Goal: Check status: Check status

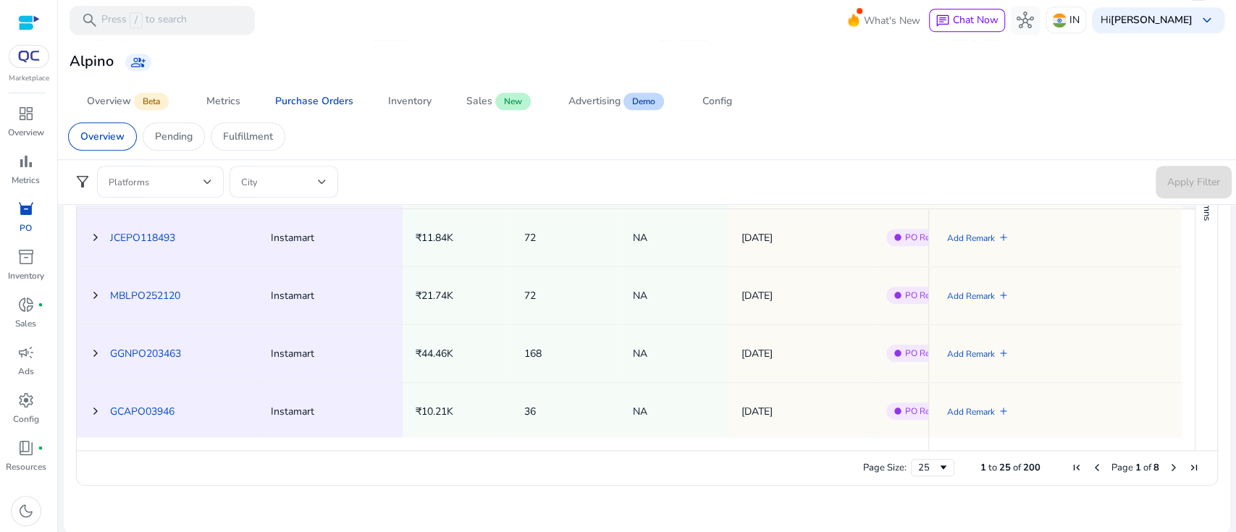
scroll to position [381, 0]
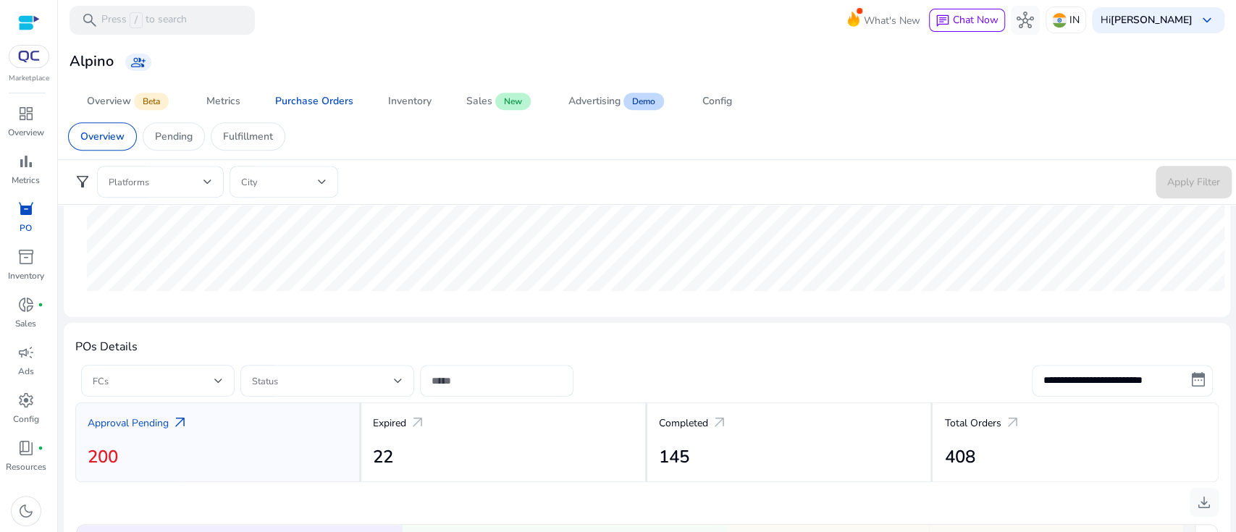
click at [160, 376] on span at bounding box center [154, 381] width 122 height 16
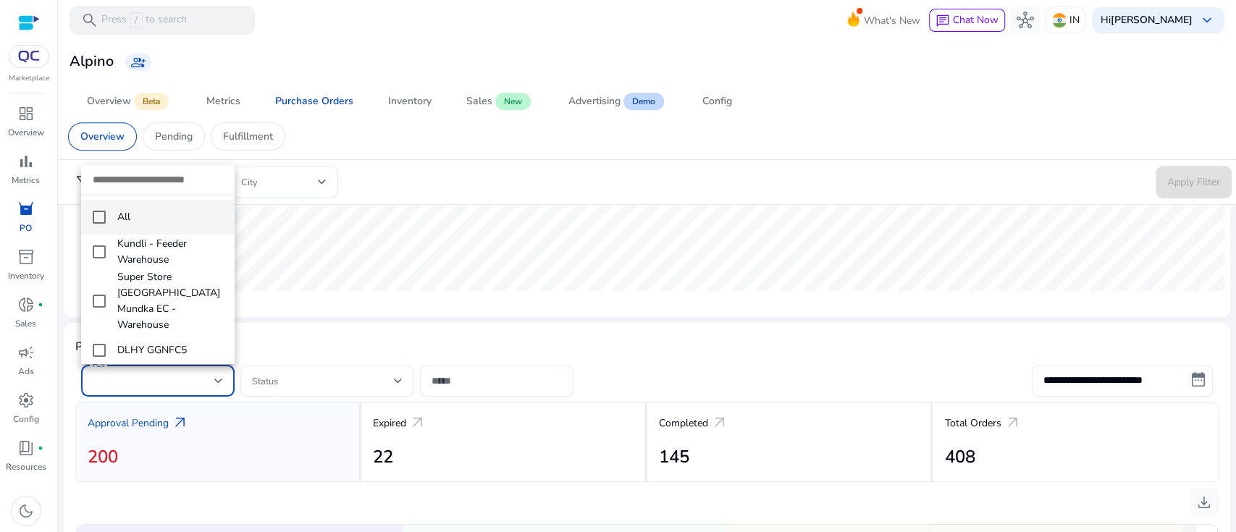
click at [351, 328] on div at bounding box center [618, 266] width 1236 height 532
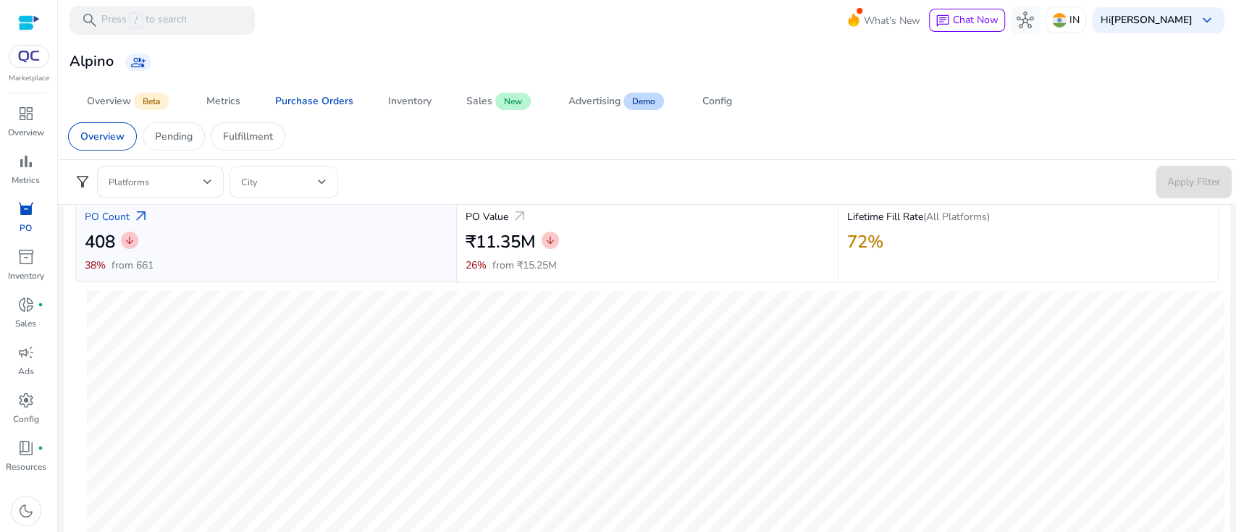
scroll to position [0, 0]
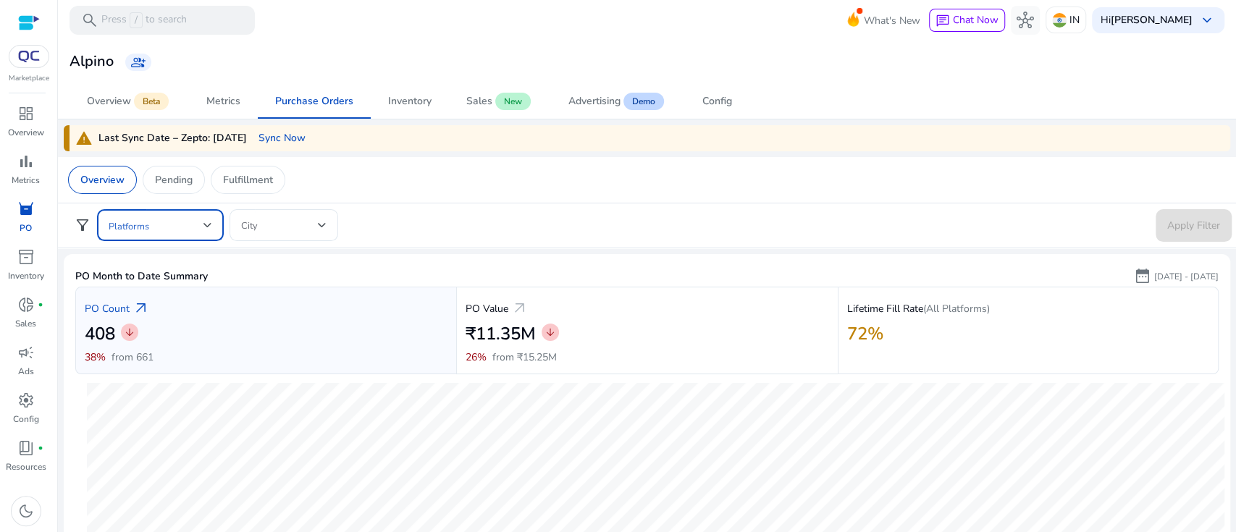
click at [163, 225] on span at bounding box center [156, 225] width 95 height 16
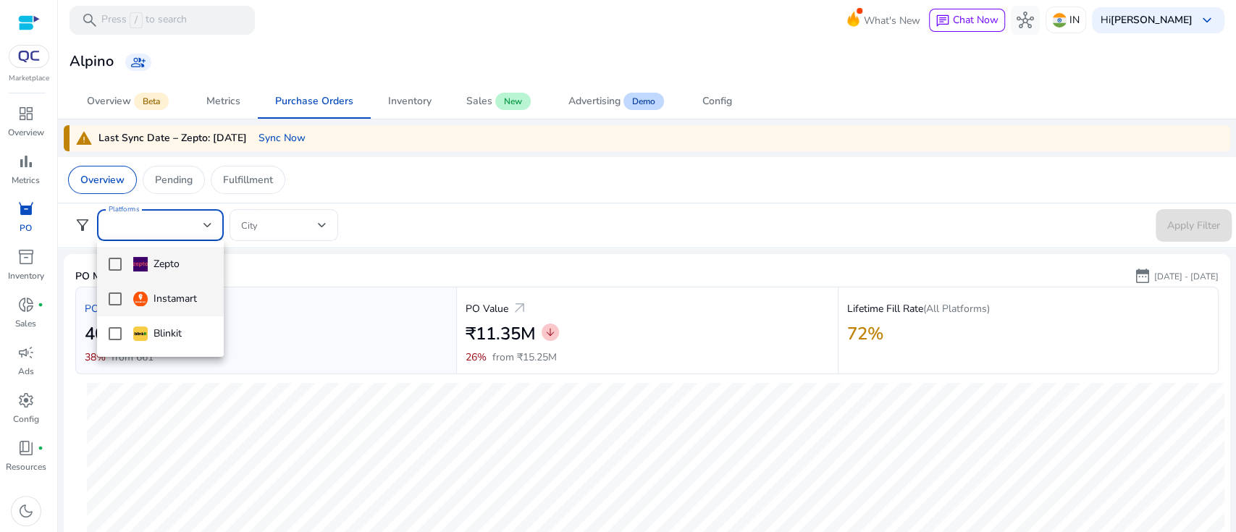
click at [166, 305] on div "Instamart" at bounding box center [165, 299] width 64 height 16
click at [1188, 222] on div at bounding box center [618, 266] width 1236 height 532
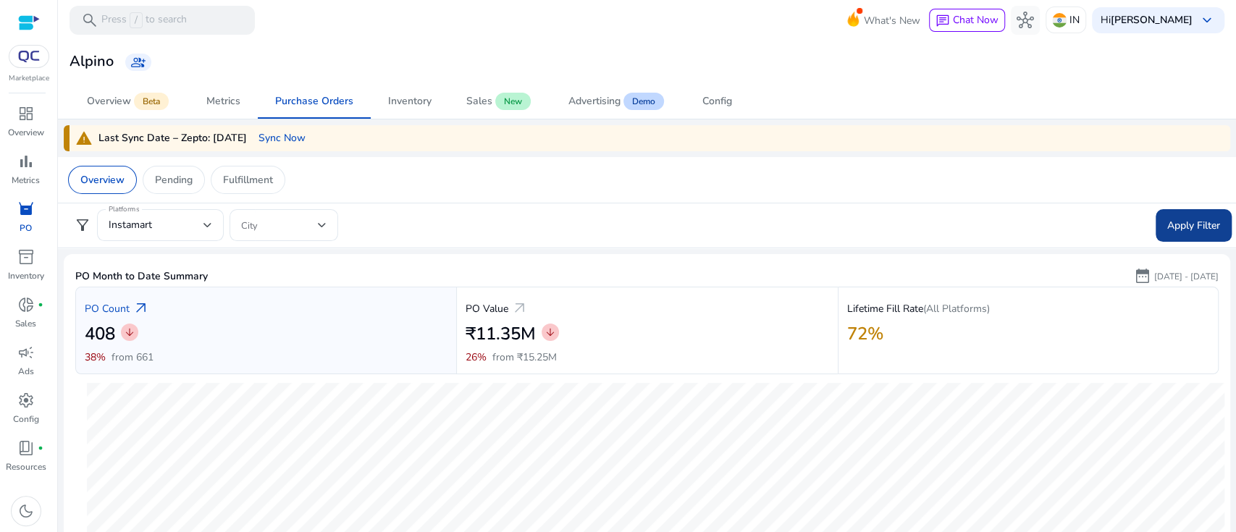
click at [1183, 218] on span "Apply Filter" at bounding box center [1193, 225] width 53 height 15
click at [1154, 279] on p "[DATE] - [DATE]" at bounding box center [1186, 276] width 64 height 13
click at [1134, 271] on span "date_range" at bounding box center [1142, 275] width 17 height 17
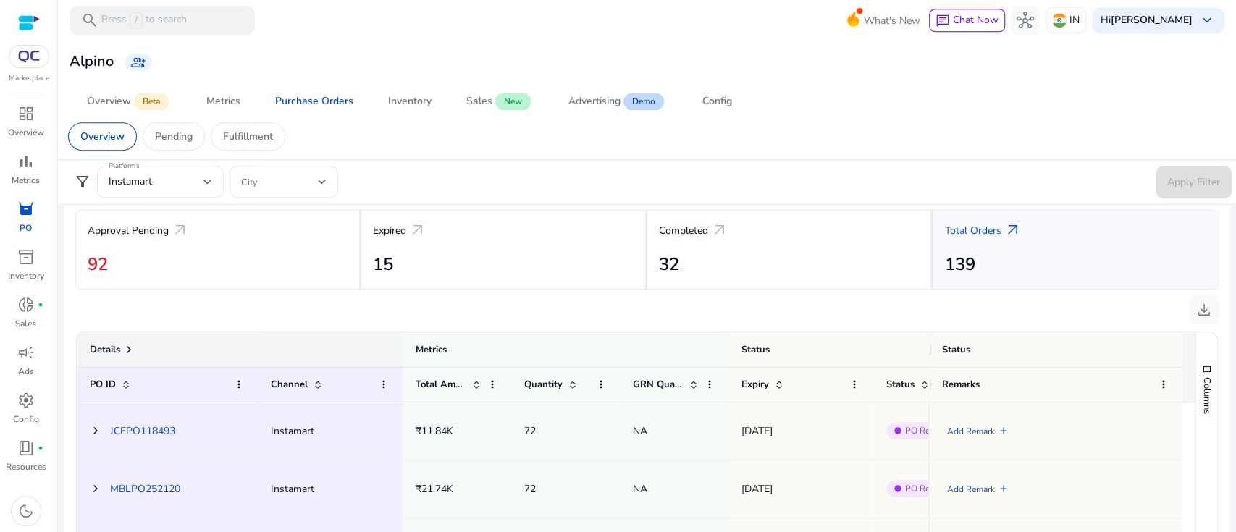
scroll to position [478, 0]
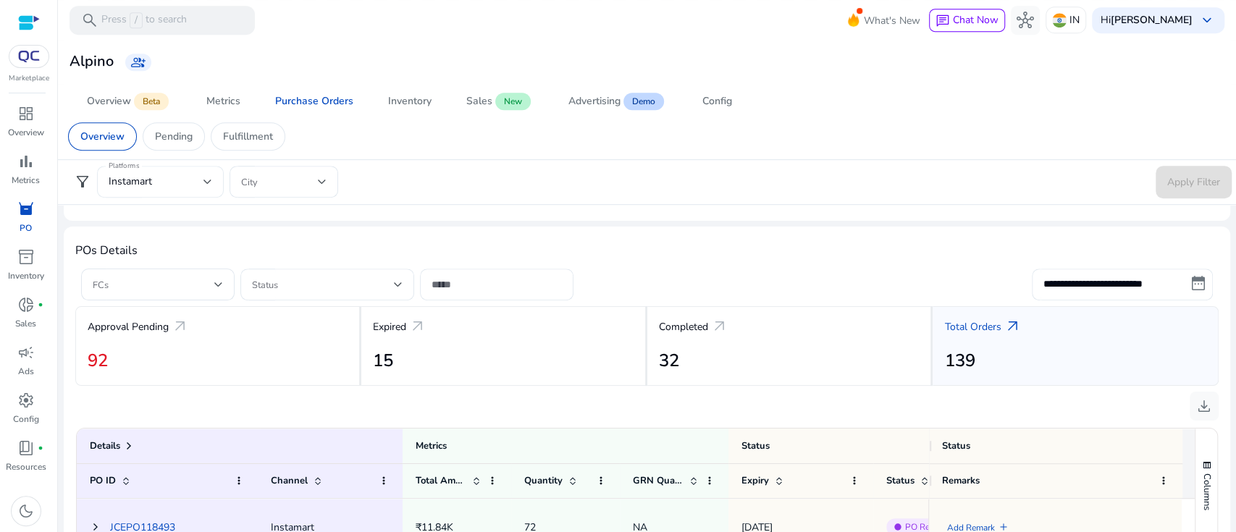
click at [169, 180] on div "Instamart" at bounding box center [156, 182] width 95 height 16
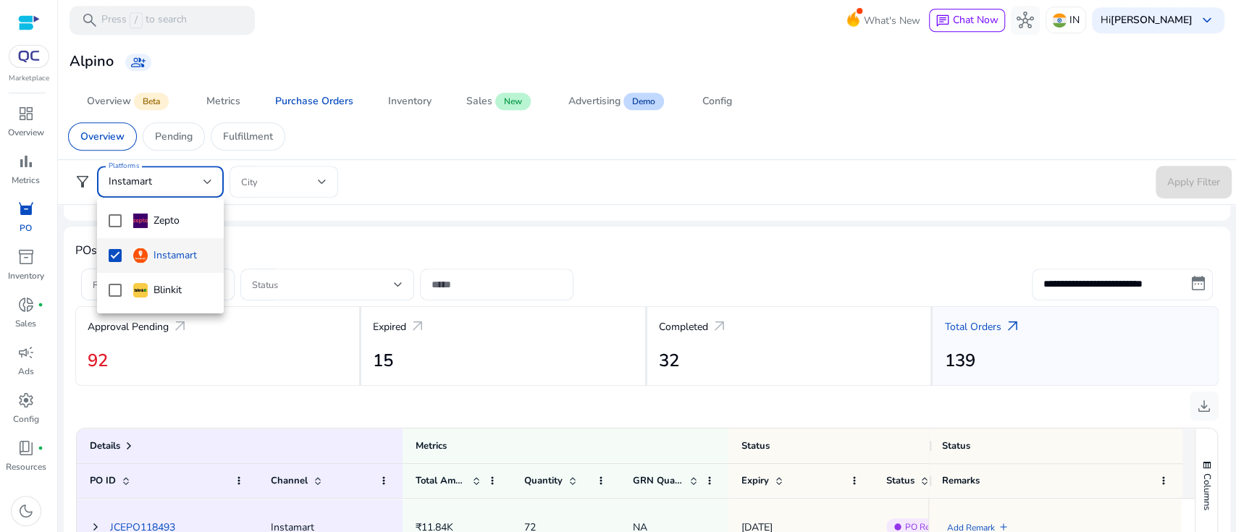
click at [161, 250] on div "Instamart" at bounding box center [165, 256] width 64 height 16
click at [1167, 188] on div at bounding box center [618, 266] width 1236 height 532
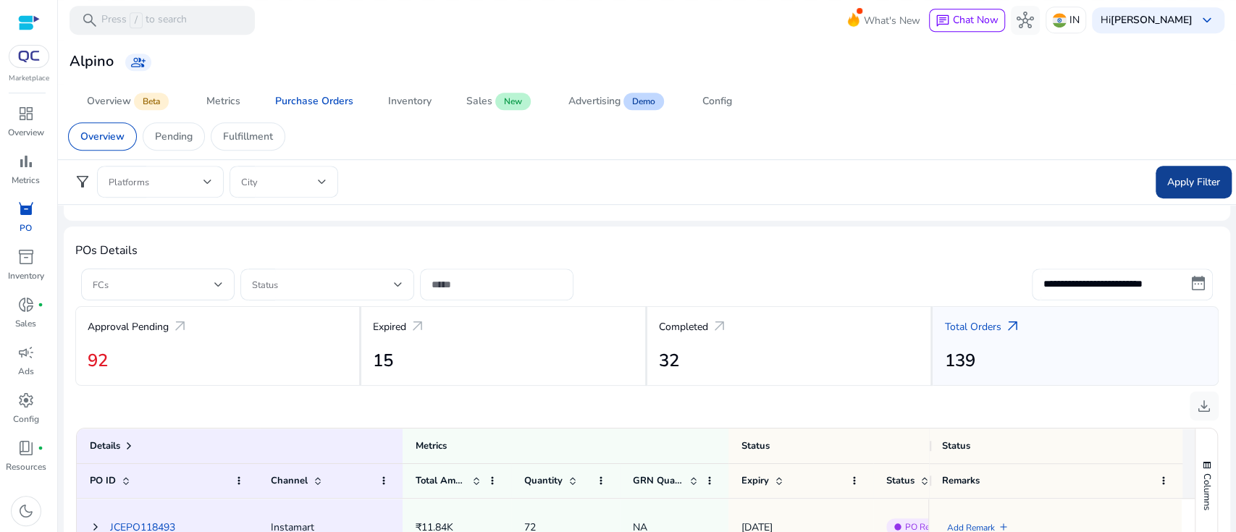
click at [1174, 182] on span "Apply Filter" at bounding box center [1193, 181] width 53 height 15
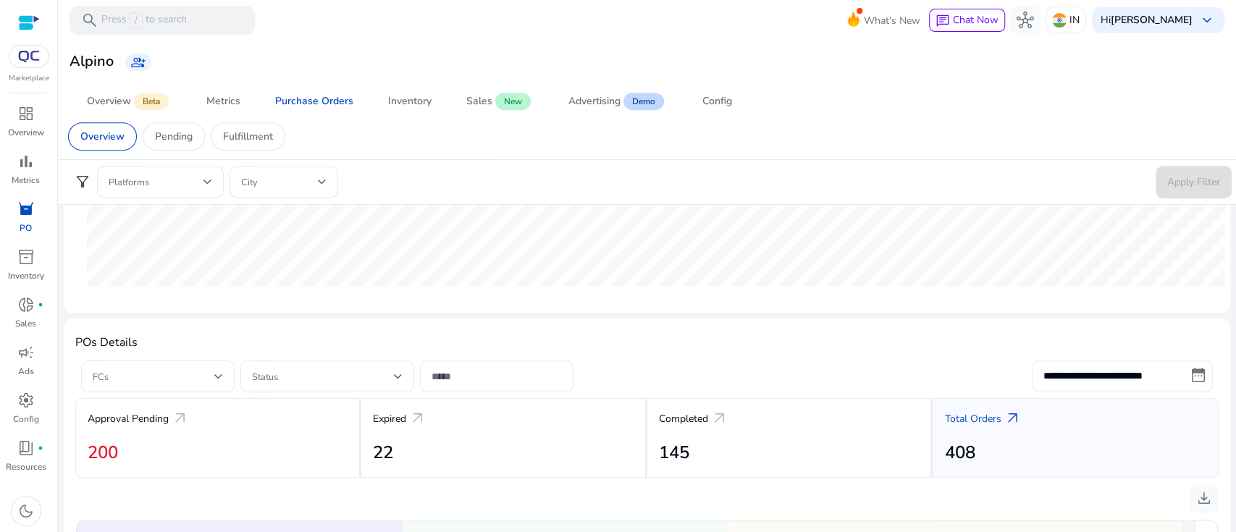
scroll to position [290, 0]
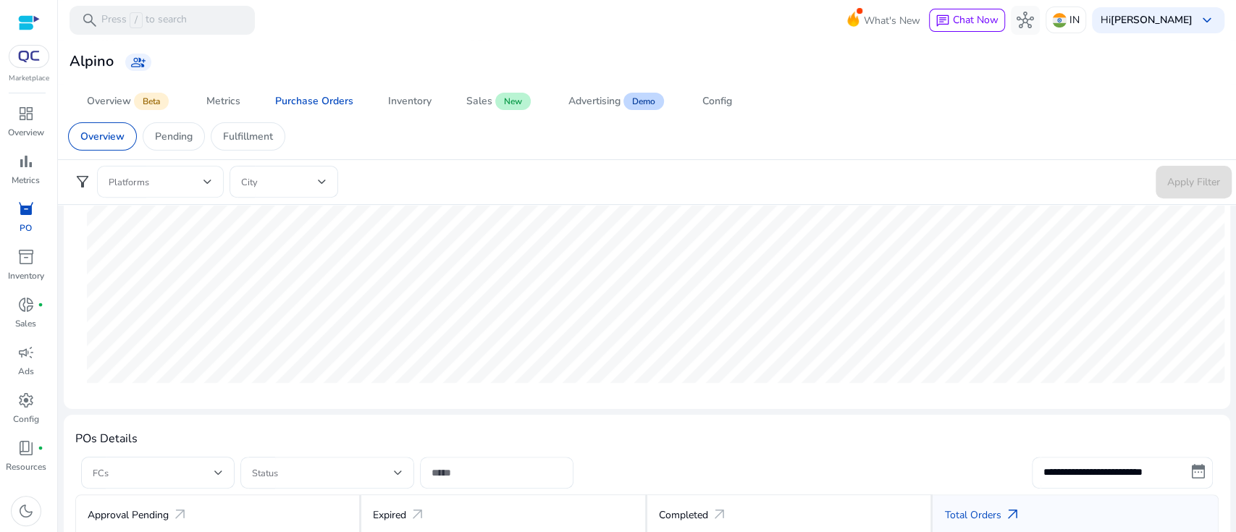
click at [180, 177] on span at bounding box center [156, 182] width 95 height 16
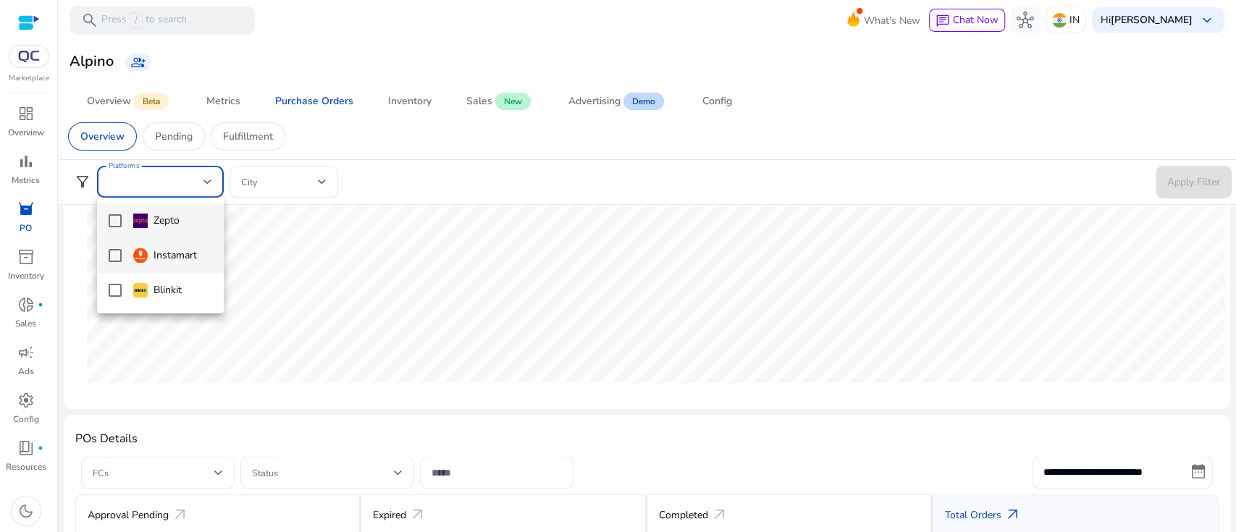
click at [151, 257] on div "Instamart" at bounding box center [165, 256] width 64 height 16
click at [276, 179] on div at bounding box center [618, 266] width 1236 height 532
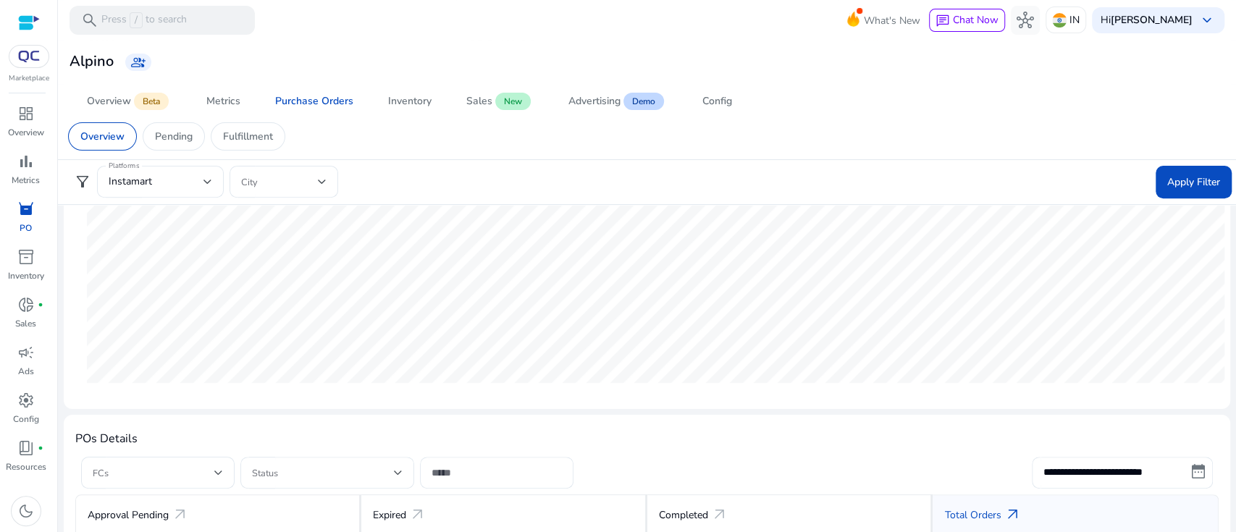
click at [276, 179] on span at bounding box center [279, 182] width 77 height 16
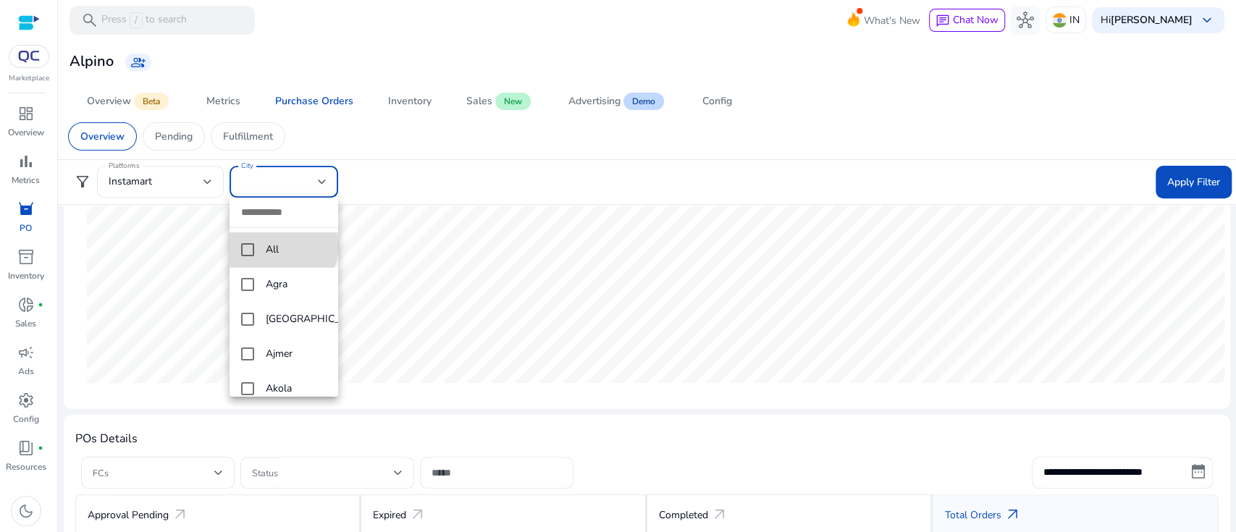
click at [281, 248] on span "All" at bounding box center [296, 250] width 61 height 16
click at [1176, 190] on div at bounding box center [618, 266] width 1236 height 532
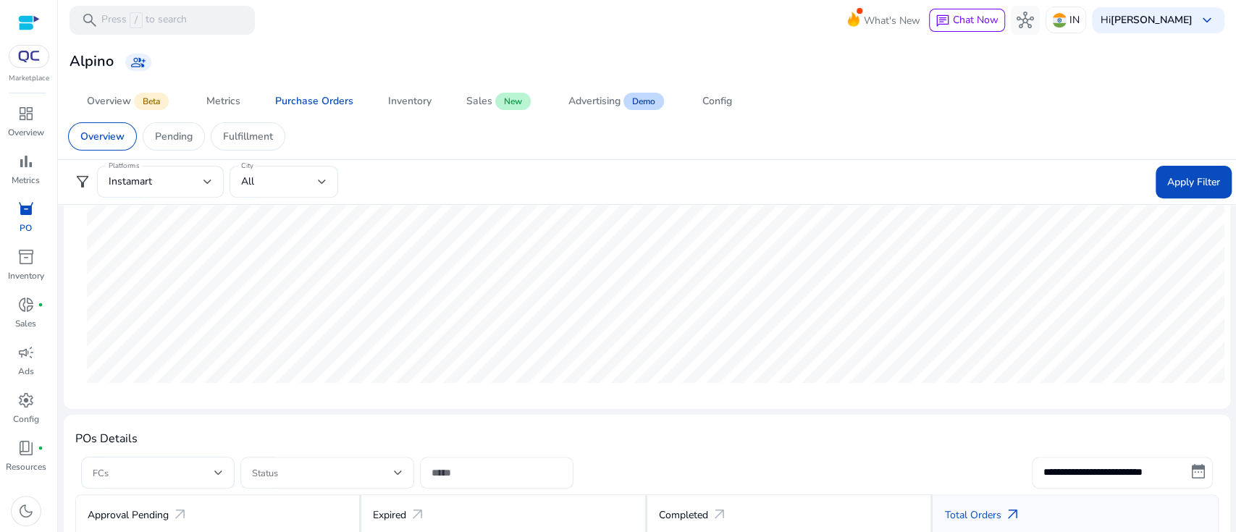
click at [1176, 190] on span at bounding box center [1193, 181] width 76 height 35
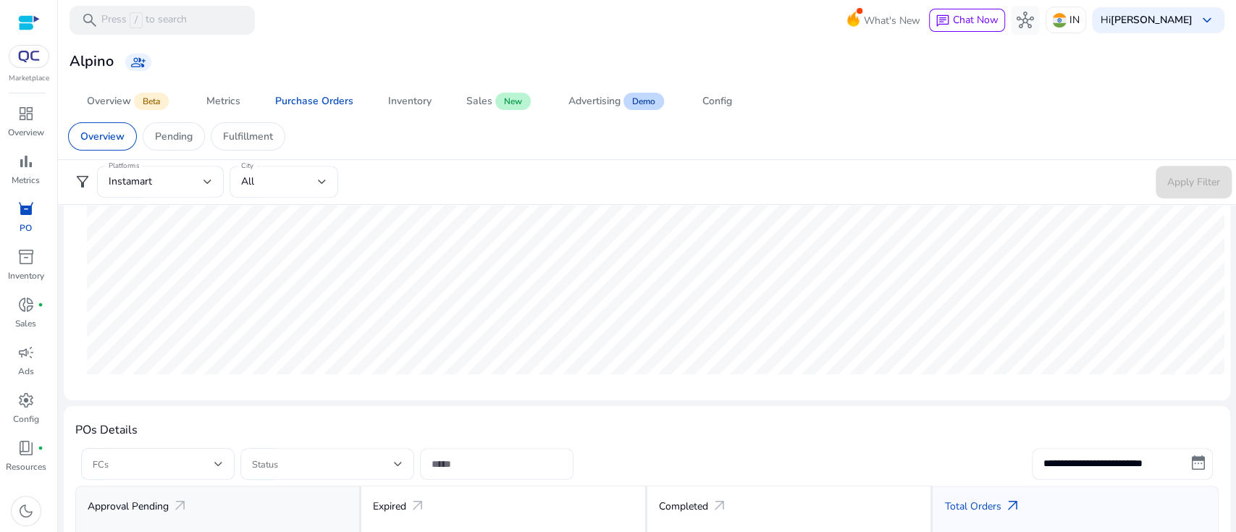
scroll to position [492, 0]
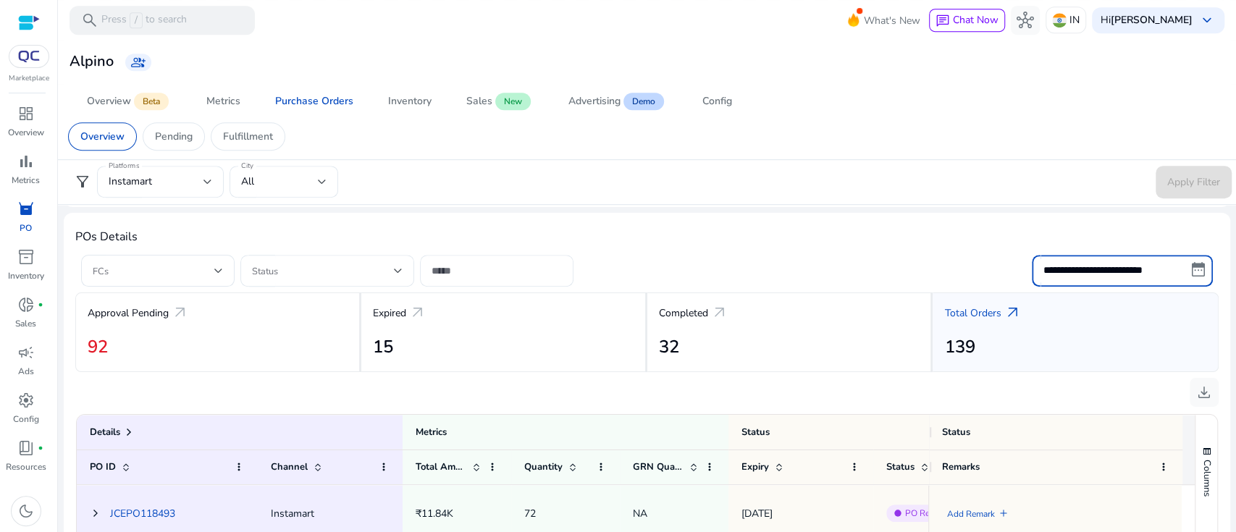
drag, startPoint x: 1108, startPoint y: 271, endPoint x: 1081, endPoint y: 280, distance: 28.2
click at [1108, 272] on input "**********" at bounding box center [1122, 271] width 181 height 32
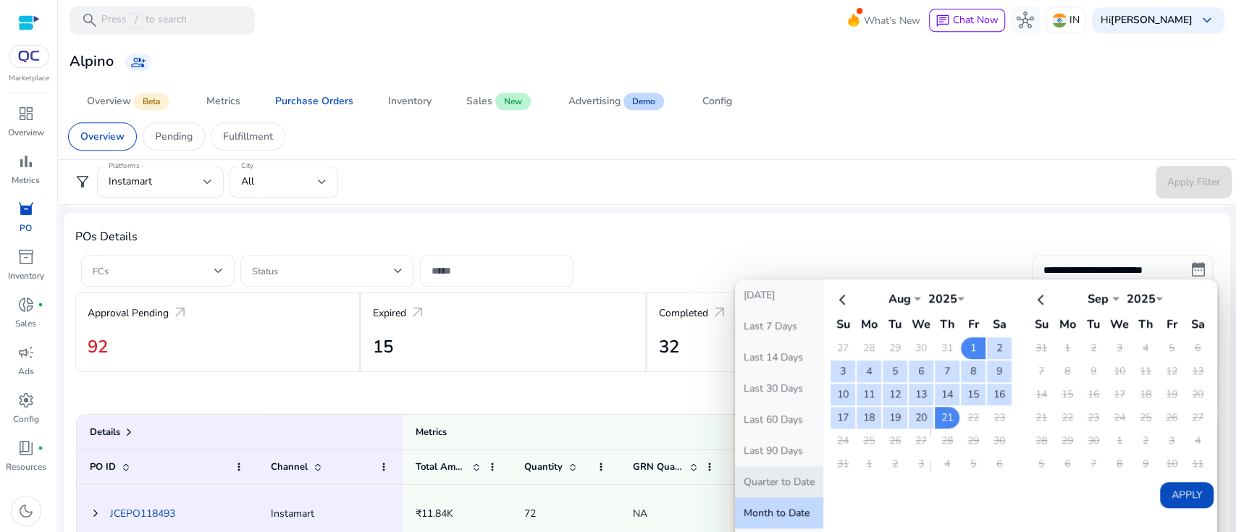
click at [777, 481] on button "Quarter to Date" at bounding box center [779, 481] width 88 height 31
type input "**********"
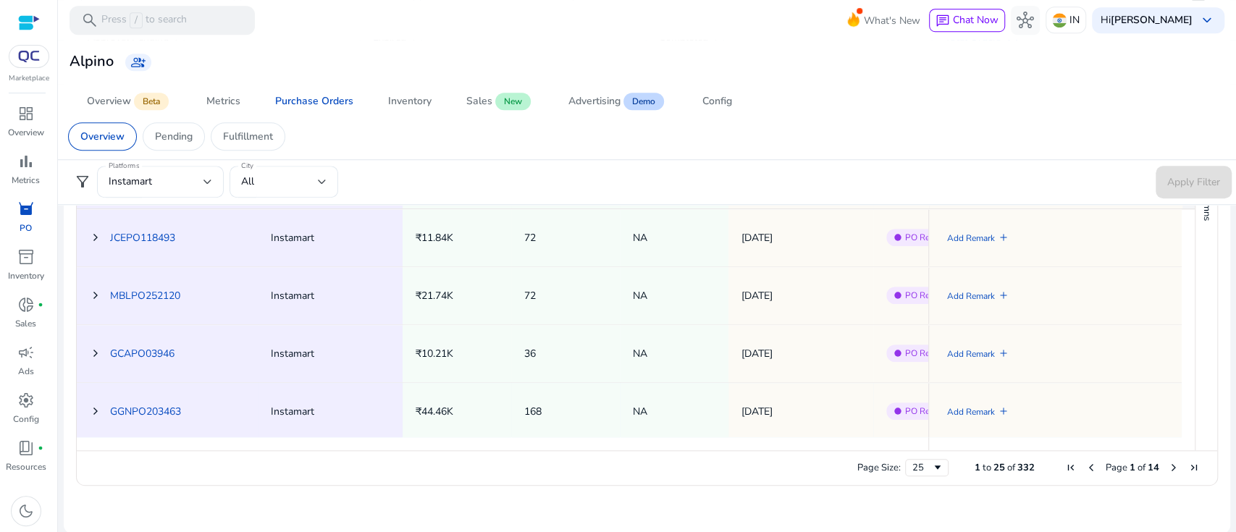
scroll to position [478, 0]
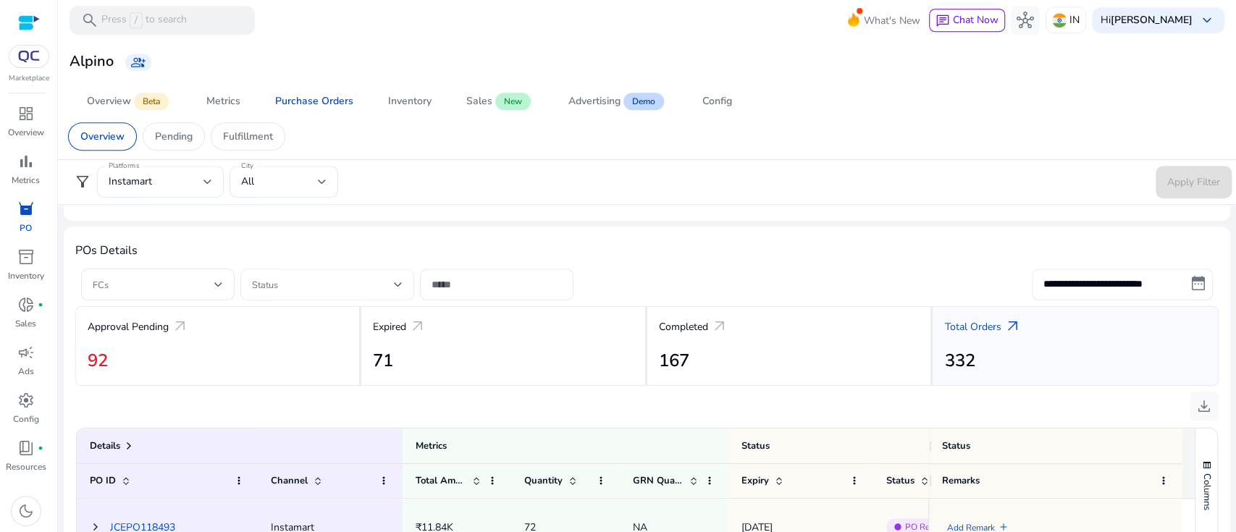
click at [305, 284] on span at bounding box center [323, 285] width 142 height 16
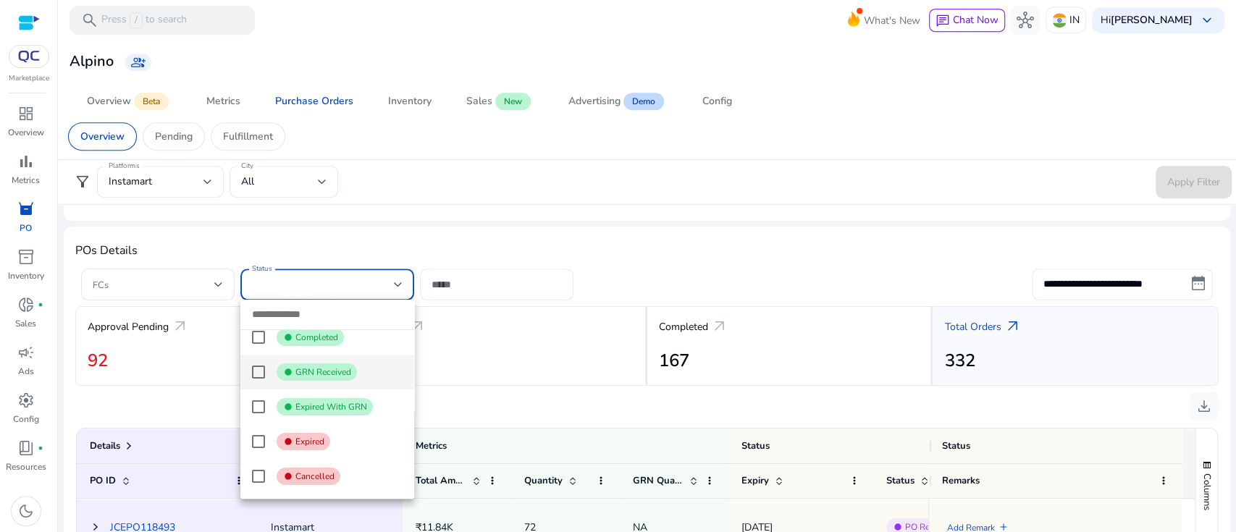
scroll to position [0, 0]
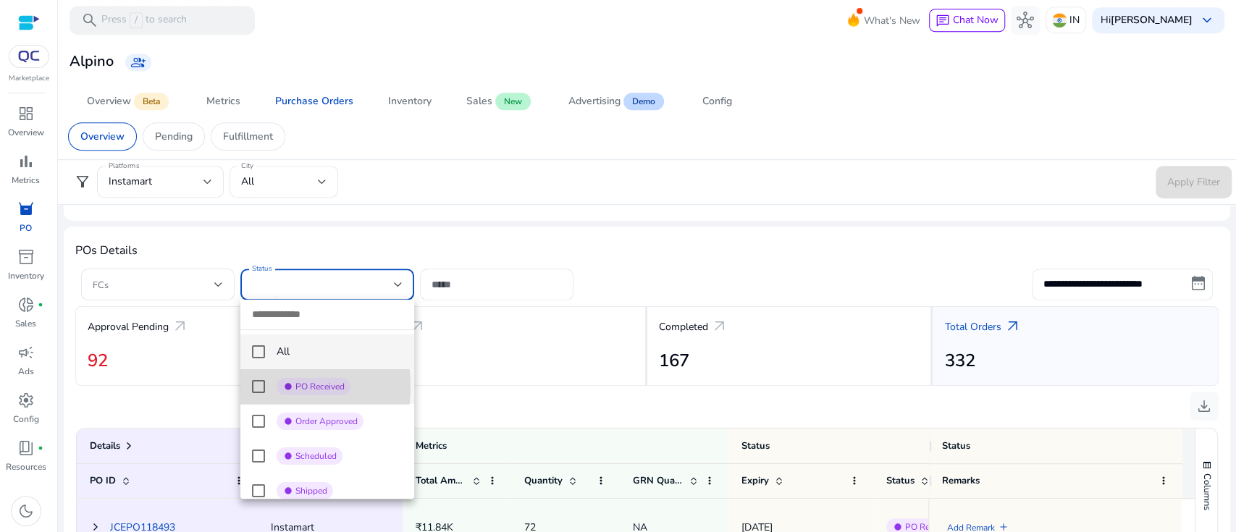
click at [261, 387] on mat-pseudo-checkbox at bounding box center [258, 386] width 13 height 13
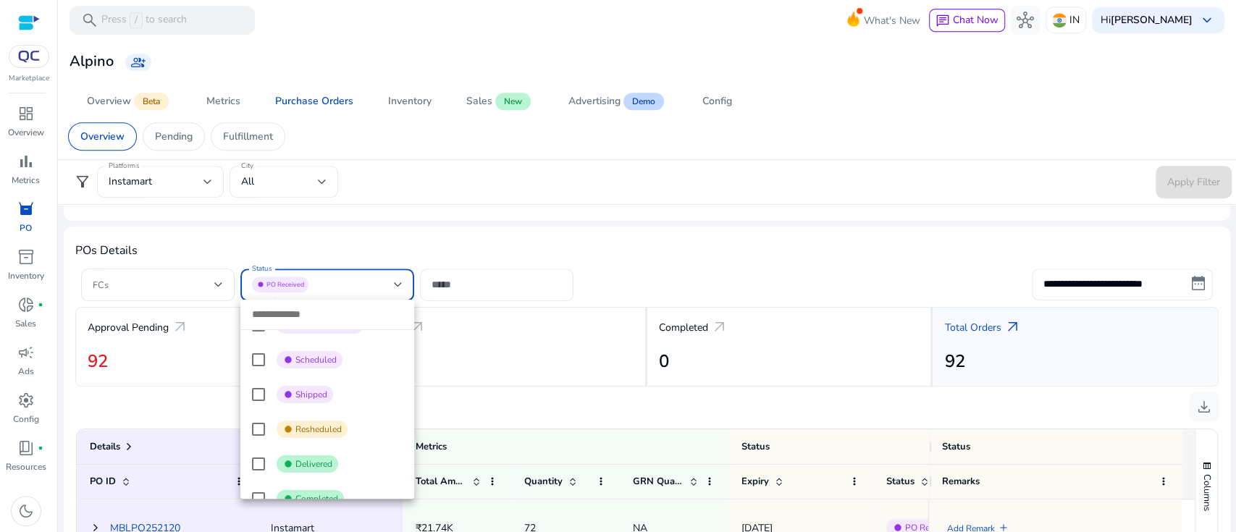
scroll to position [258, 0]
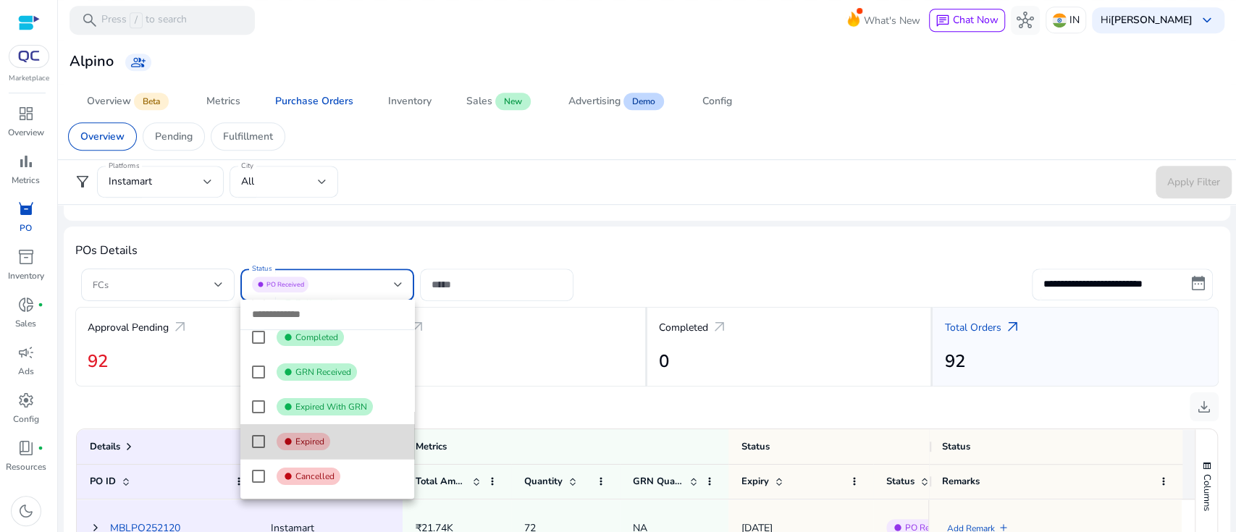
click at [330, 449] on span "fiber_manual_record Expired" at bounding box center [340, 441] width 126 height 17
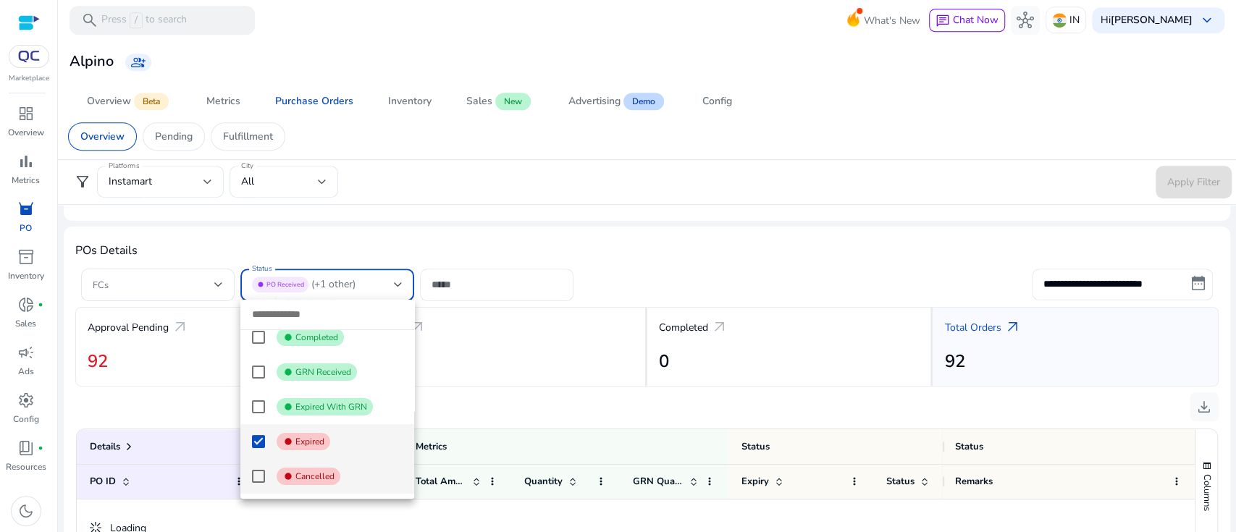
click at [319, 479] on span "Cancelled" at bounding box center [314, 477] width 39 height 12
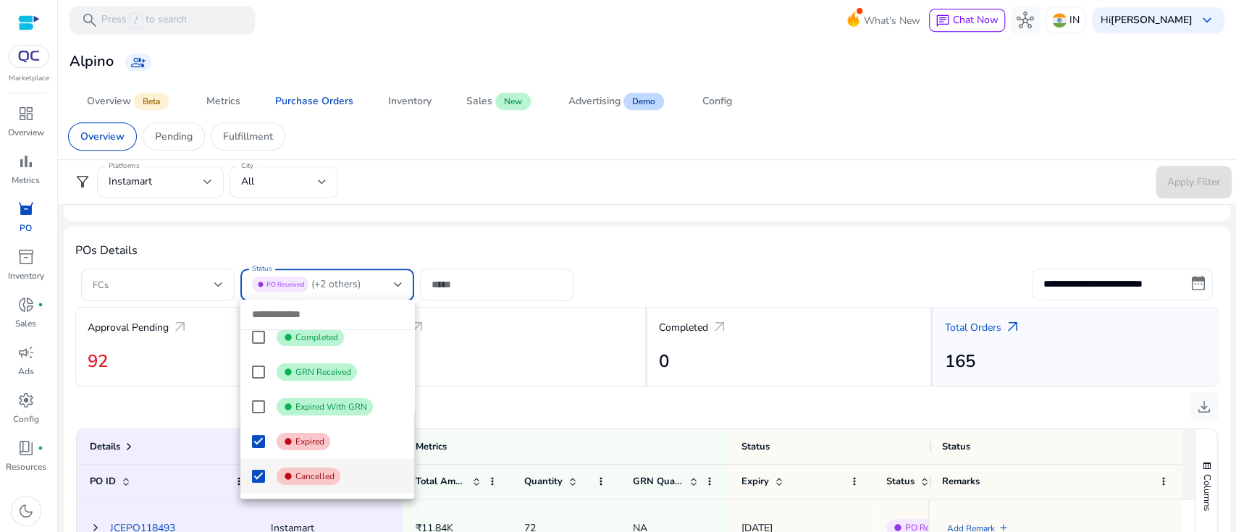
click at [574, 227] on div at bounding box center [618, 266] width 1236 height 532
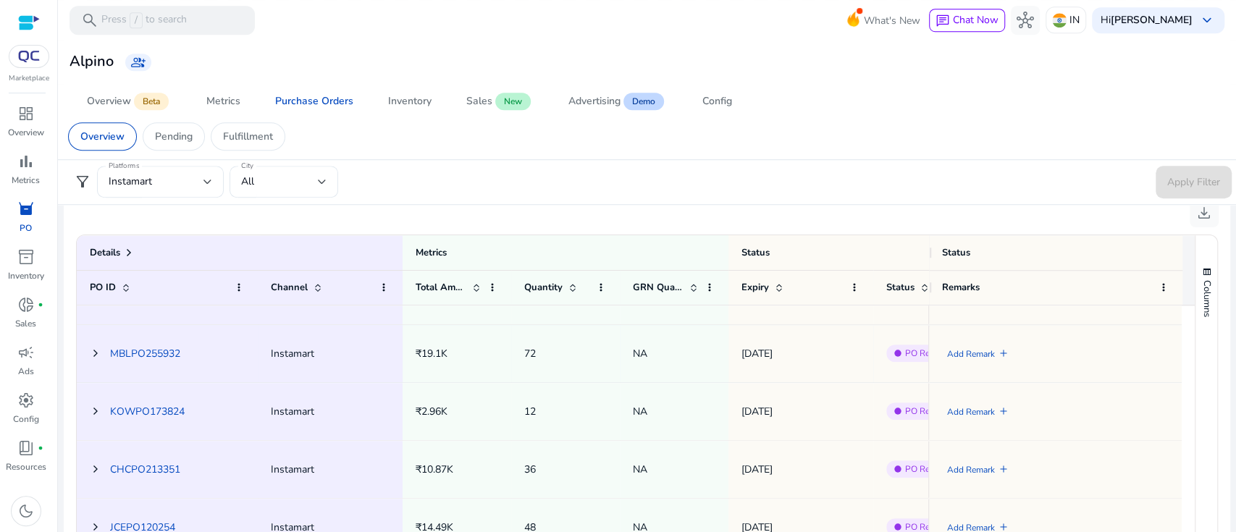
scroll to position [0, 0]
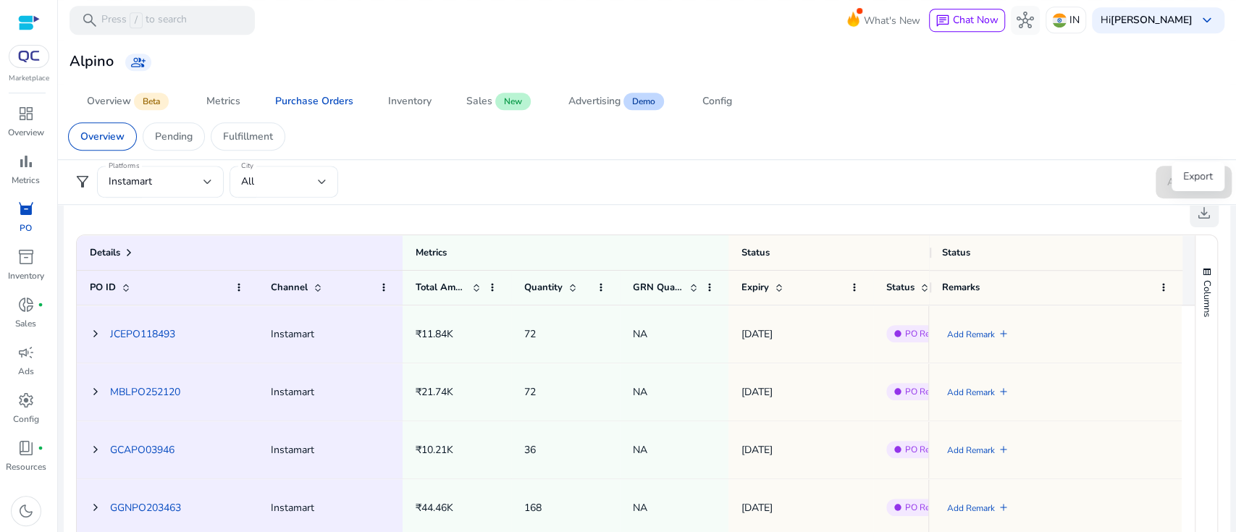
click at [1199, 214] on span "download" at bounding box center [1203, 212] width 17 height 17
